Goal: Task Accomplishment & Management: Use online tool/utility

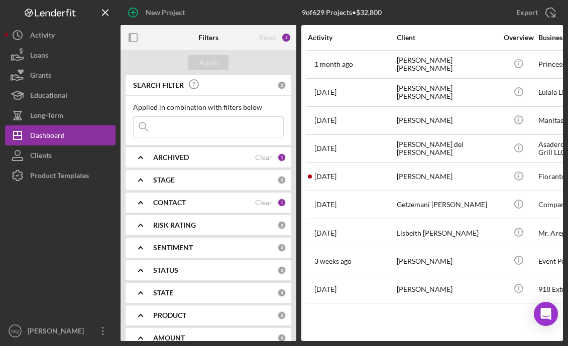
click at [203, 205] on div "CONTACT" at bounding box center [204, 203] width 102 height 8
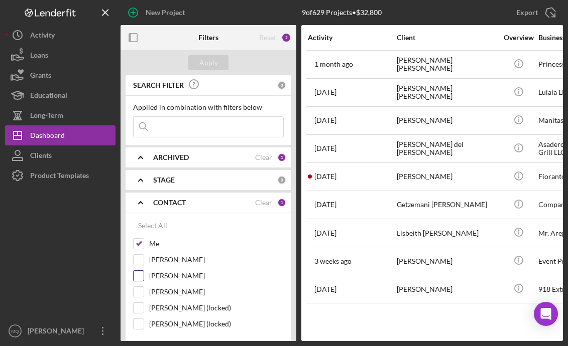
click at [139, 279] on input "[PERSON_NAME]" at bounding box center [138, 276] width 10 height 10
checkbox input "true"
click at [207, 61] on div "Apply" at bounding box center [208, 62] width 19 height 15
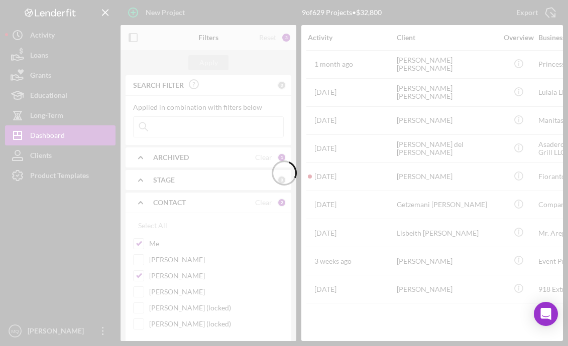
click at [208, 132] on div at bounding box center [284, 173] width 568 height 346
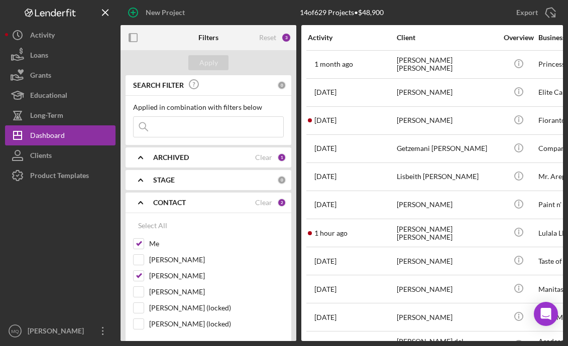
click at [208, 128] on input at bounding box center [208, 127] width 150 height 20
type input "EBONY"
click at [216, 64] on div "Apply" at bounding box center [208, 62] width 19 height 15
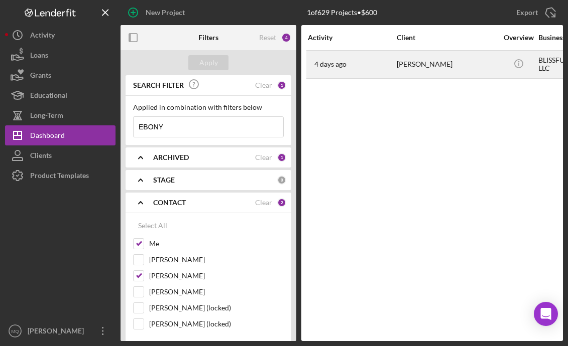
click at [418, 62] on div "[PERSON_NAME]" at bounding box center [446, 64] width 100 height 27
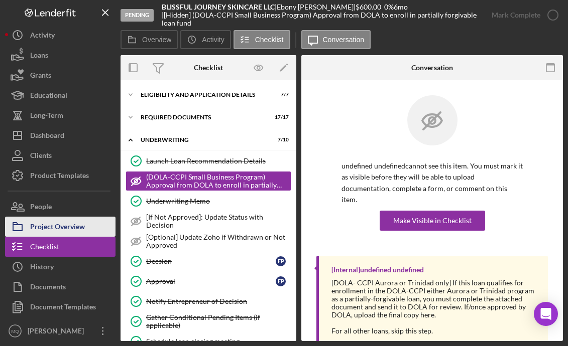
click at [79, 225] on div "Project Overview" at bounding box center [57, 228] width 55 height 23
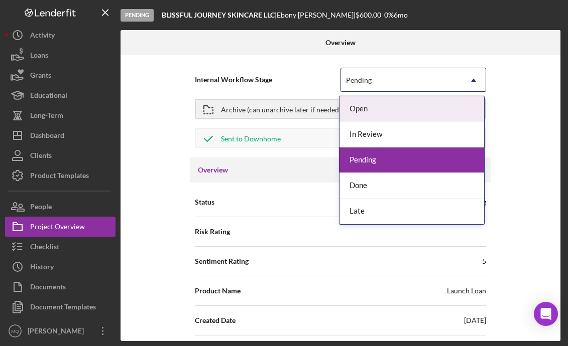
click at [463, 80] on icon "Icon/Dropdown Arrow" at bounding box center [473, 80] width 24 height 24
click at [295, 79] on span "Internal Workflow Stage" at bounding box center [268, 80] width 146 height 10
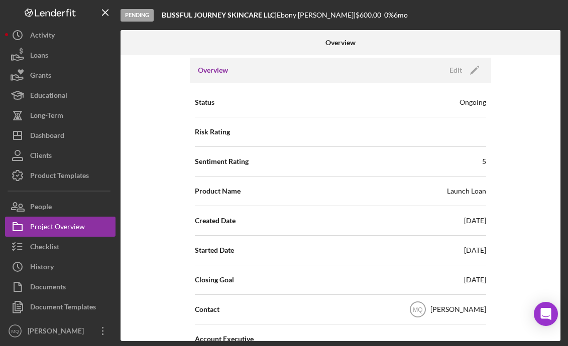
scroll to position [100, 0]
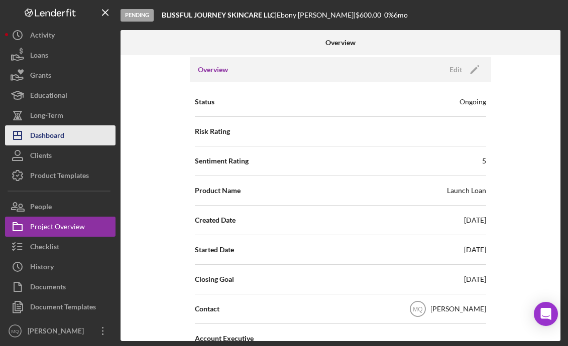
click at [55, 135] on div "Dashboard" at bounding box center [47, 136] width 34 height 23
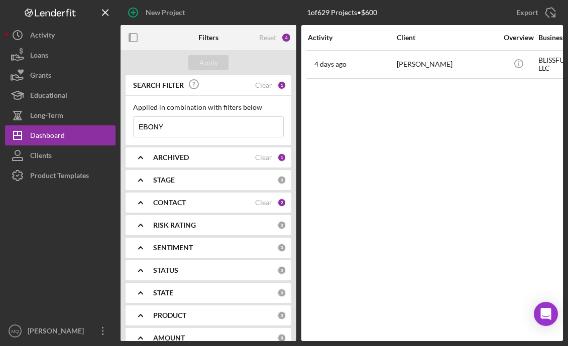
drag, startPoint x: 196, startPoint y: 122, endPoint x: 121, endPoint y: 119, distance: 74.8
click at [122, 119] on div "SEARCH FILTER Clear 1 Applied in combination with filters below EBONY Icon/Menu…" at bounding box center [208, 208] width 176 height 266
drag, startPoint x: 172, startPoint y: 123, endPoint x: 87, endPoint y: 127, distance: 84.9
click at [87, 127] on div "New Project 1 of 629 Projects • $600 EBONY Export Icon/Export Filters Reset 4 A…" at bounding box center [284, 170] width 558 height 341
click at [146, 202] on icon "Icon/Expander" at bounding box center [140, 202] width 25 height 25
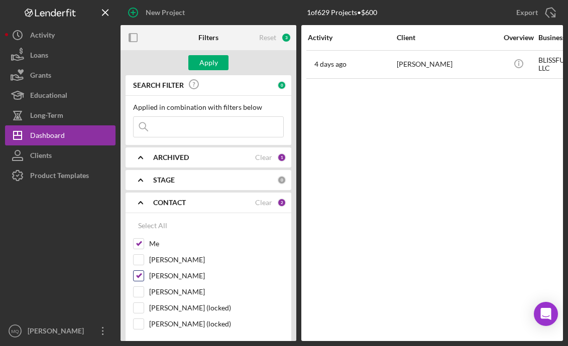
click at [139, 278] on input "[PERSON_NAME]" at bounding box center [138, 276] width 10 height 10
checkbox input "false"
click at [213, 61] on div "Apply" at bounding box center [208, 62] width 19 height 15
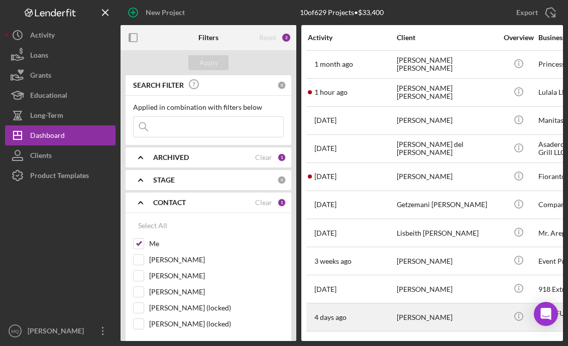
click at [430, 310] on div "[PERSON_NAME]" at bounding box center [446, 317] width 100 height 27
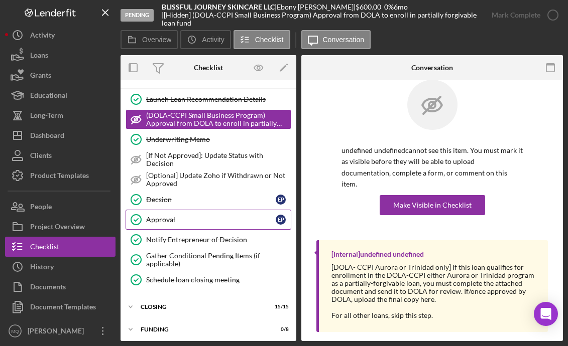
scroll to position [88, 0]
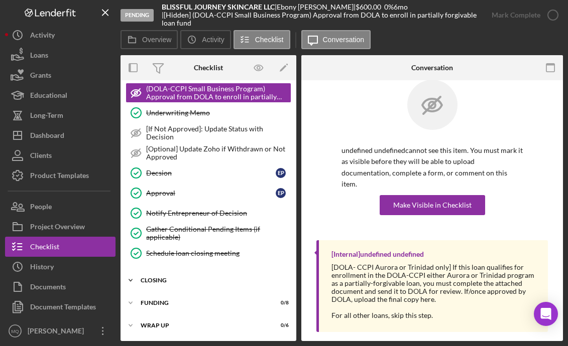
click at [192, 279] on div "Closing" at bounding box center [212, 281] width 143 height 6
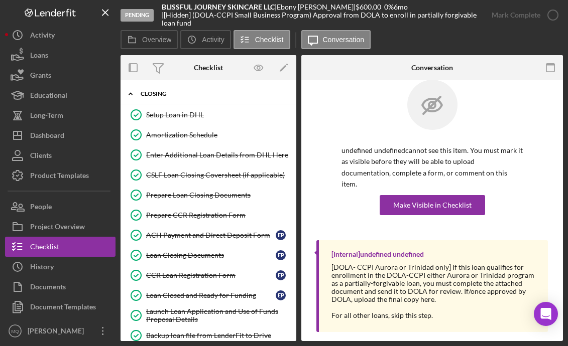
scroll to position [395, 0]
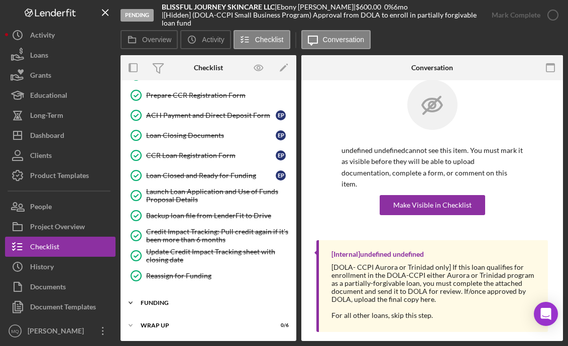
click at [162, 304] on div "Funding" at bounding box center [212, 303] width 143 height 6
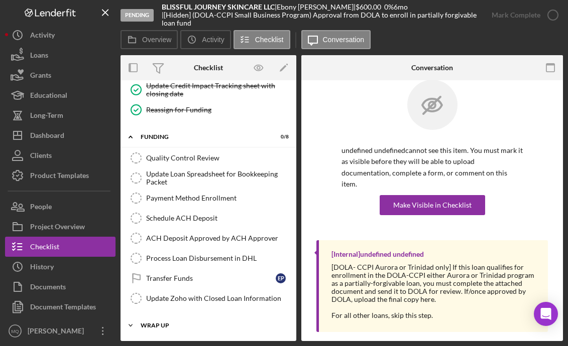
click at [159, 319] on div "Icon/Expander Wrap Up 0 / 6" at bounding box center [208, 326] width 176 height 20
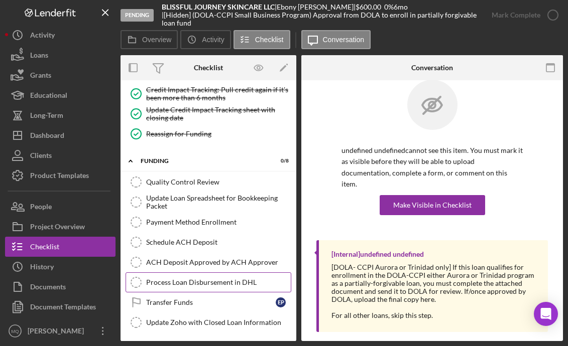
scroll to position [538, 0]
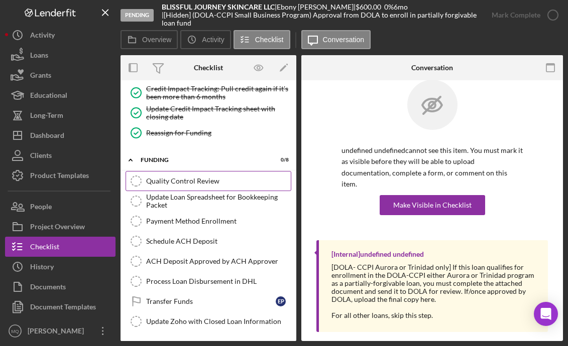
click at [235, 182] on div "Quality Control Review" at bounding box center [218, 181] width 145 height 8
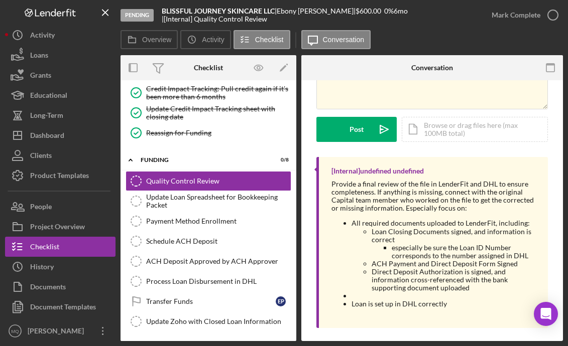
scroll to position [106, 0]
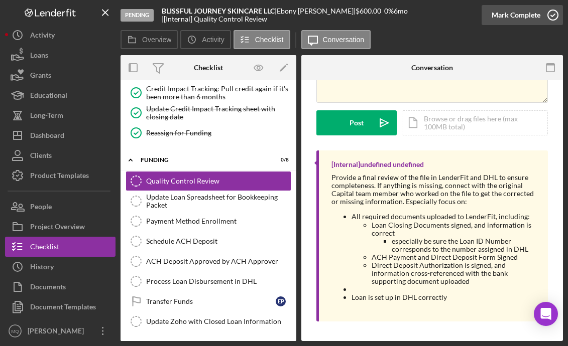
click at [510, 13] on icon "button" at bounding box center [552, 15] width 25 height 25
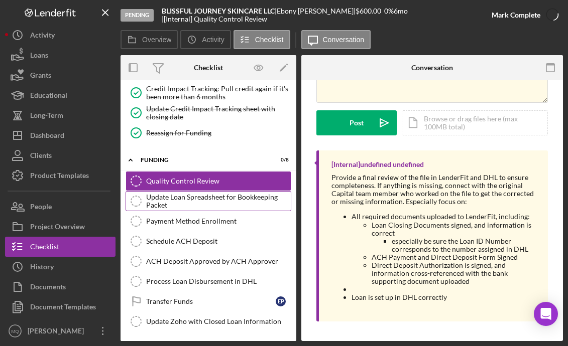
click at [251, 198] on div "Update Loan Spreadsheet for Bookkeeping Packet" at bounding box center [218, 201] width 145 height 16
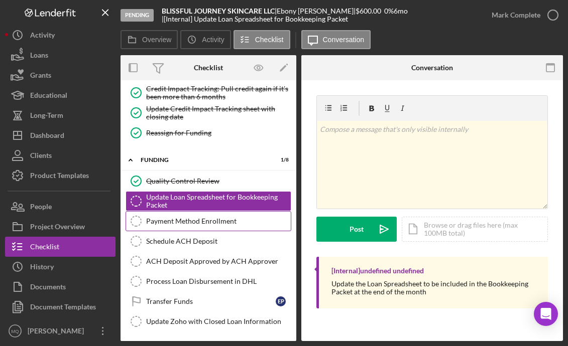
click at [229, 227] on link "Payment Method Enrollment Payment Method Enrollment" at bounding box center [208, 221] width 166 height 20
